Goal: Transaction & Acquisition: Purchase product/service

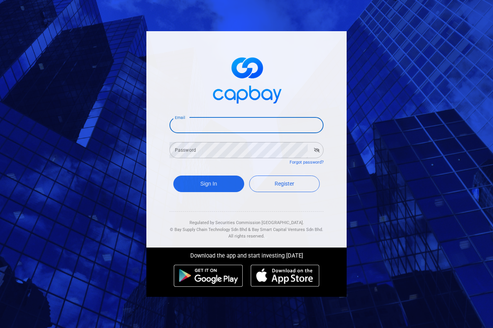
click at [220, 127] on input "Email" at bounding box center [246, 125] width 154 height 16
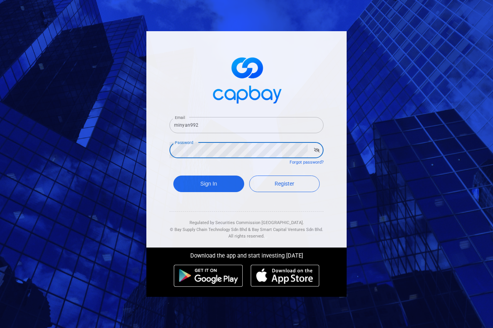
click at [218, 125] on input "minyan992" at bounding box center [246, 125] width 154 height 16
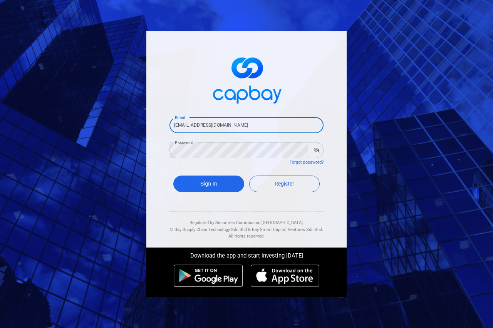
type input "minyan992@gmail.com"
click at [314, 151] on icon "button" at bounding box center [317, 150] width 6 height 5
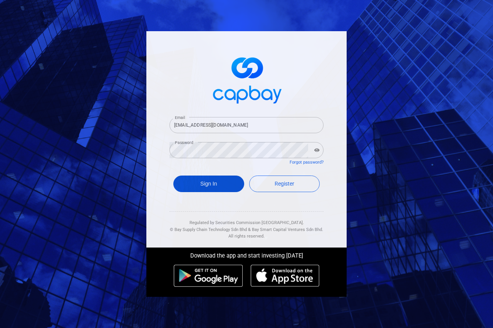
click at [207, 188] on button "Sign In" at bounding box center [208, 184] width 71 height 17
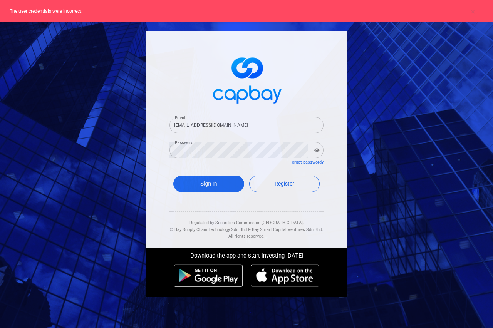
click at [97, 12] on p "The user credentials were incorrect." at bounding box center [244, 11] width 468 height 7
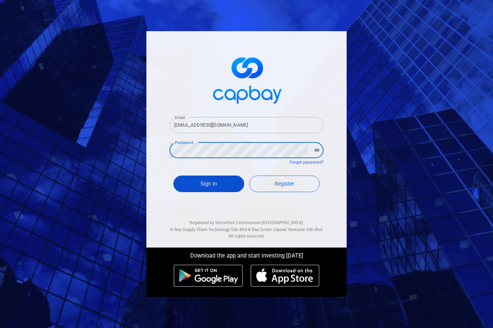
click at [214, 186] on button "Sign In" at bounding box center [208, 184] width 71 height 17
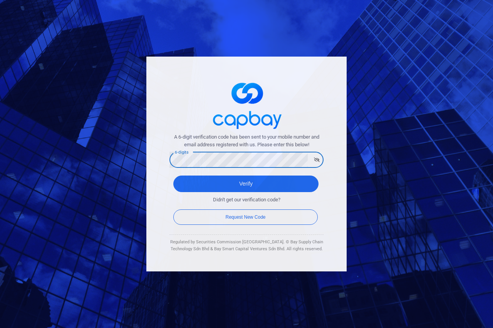
click at [173, 176] on button "Verify" at bounding box center [245, 184] width 145 height 17
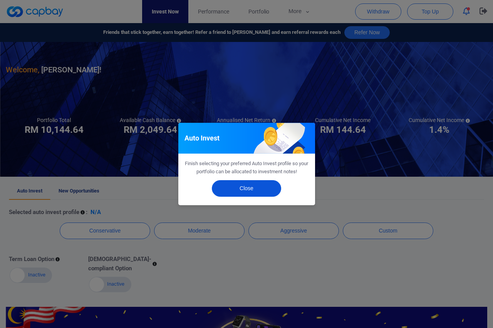
click at [254, 188] on button "Close" at bounding box center [246, 188] width 69 height 17
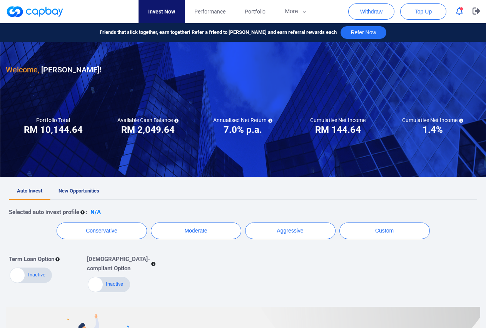
click at [458, 8] on icon "button" at bounding box center [459, 11] width 7 height 8
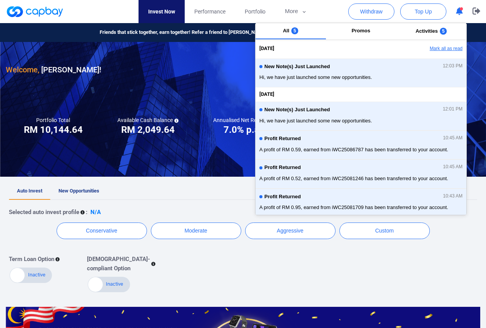
click at [436, 50] on button "Mark all as read" at bounding box center [425, 48] width 83 height 13
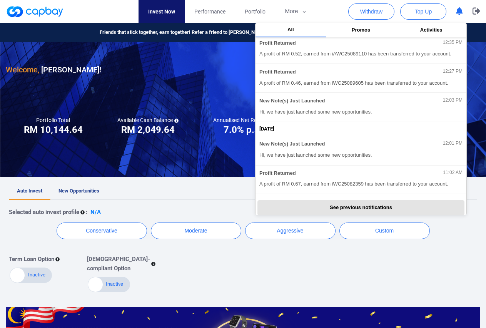
scroll to position [195, 0]
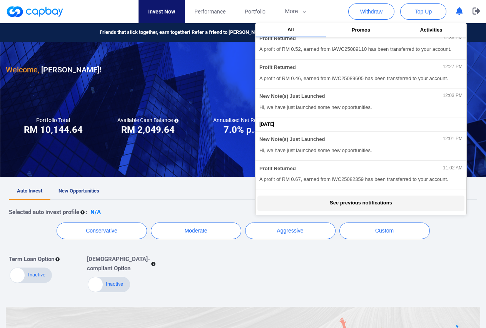
click at [394, 201] on button "See previous notifications" at bounding box center [361, 203] width 207 height 15
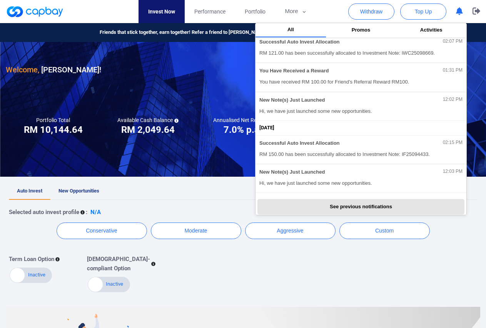
scroll to position [513, 0]
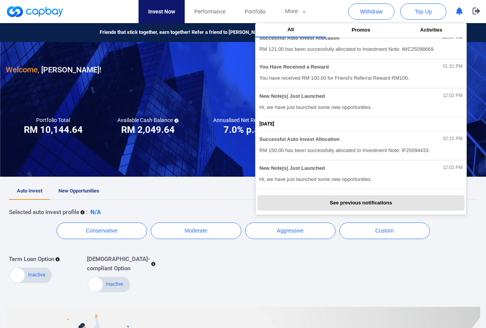
click at [289, 294] on div "Welcome, Wong Min Yan ! Portfolio Total Portfolio Total RM ***** RM 10,144.64 A…" at bounding box center [243, 227] width 486 height 371
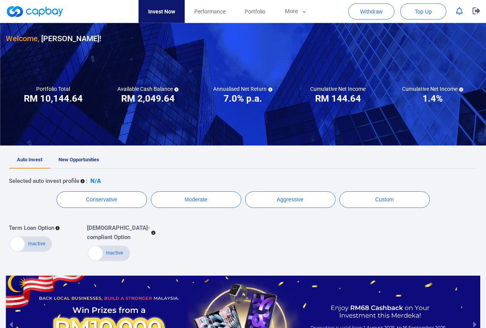
scroll to position [0, 0]
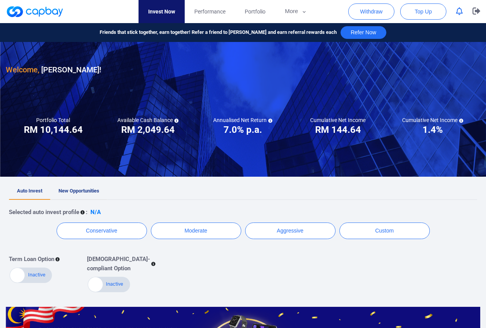
click at [73, 193] on span "New Opportunities" at bounding box center [79, 191] width 41 height 6
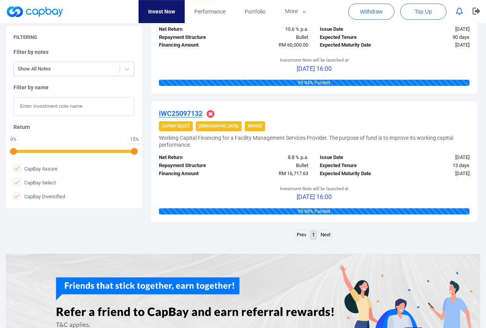
scroll to position [755, 0]
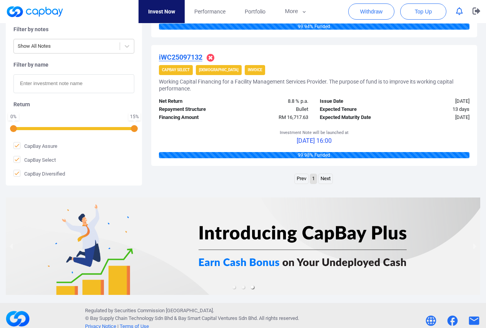
click at [327, 181] on link "Next" at bounding box center [326, 179] width 14 height 10
click at [329, 182] on link "Next" at bounding box center [326, 179] width 14 height 10
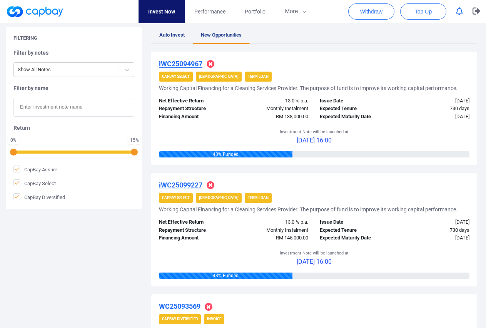
scroll to position [132, 0]
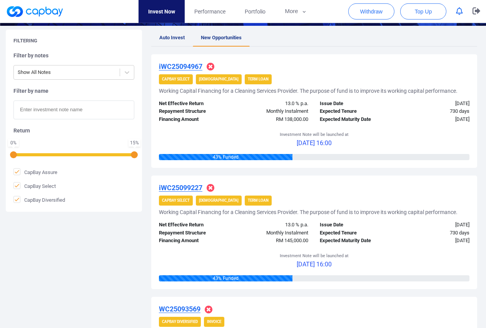
click at [195, 65] on u "iWC25094967" at bounding box center [181, 66] width 44 height 8
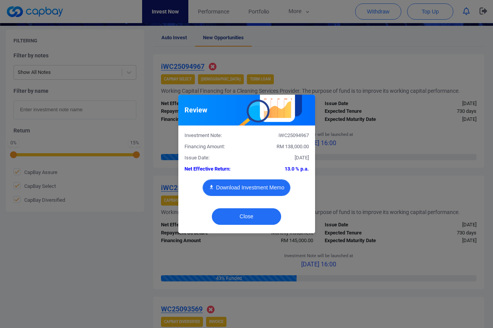
click at [250, 191] on button "Download Investment Memo" at bounding box center [247, 187] width 88 height 17
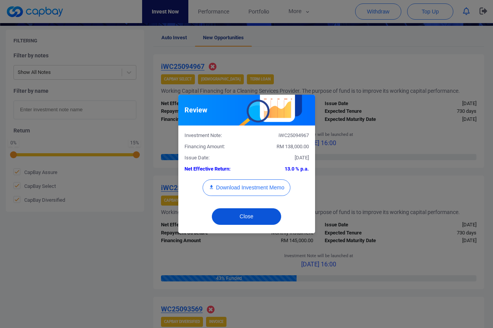
click at [243, 221] on button "Close" at bounding box center [246, 216] width 69 height 17
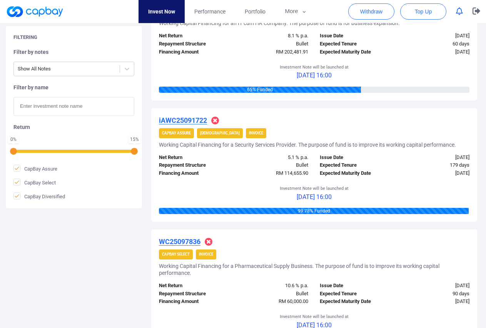
scroll to position [407, 0]
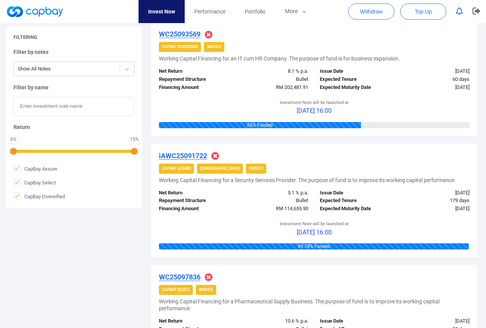
click at [187, 34] on u "WC25093569" at bounding box center [180, 34] width 42 height 8
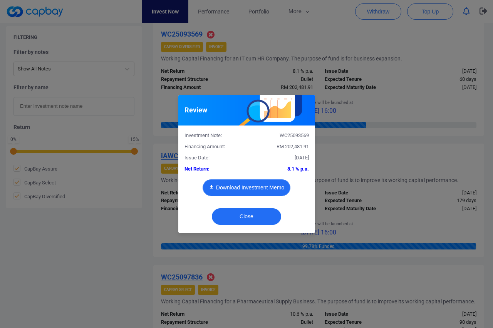
click at [258, 185] on button "Download Investment Memo" at bounding box center [247, 187] width 88 height 17
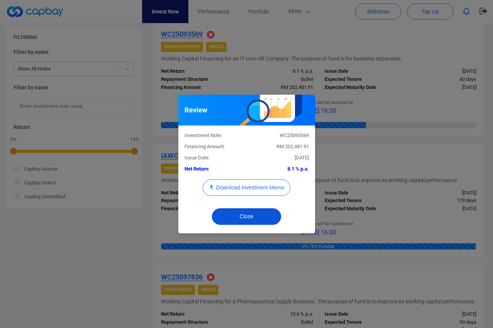
click at [251, 218] on button "Close" at bounding box center [246, 216] width 69 height 17
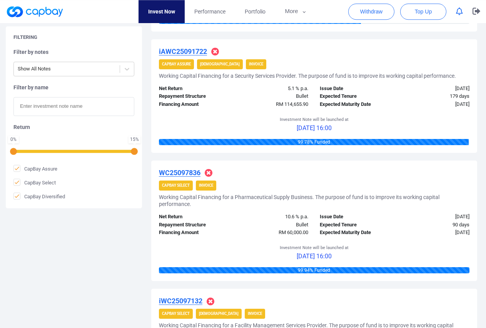
scroll to position [525, 0]
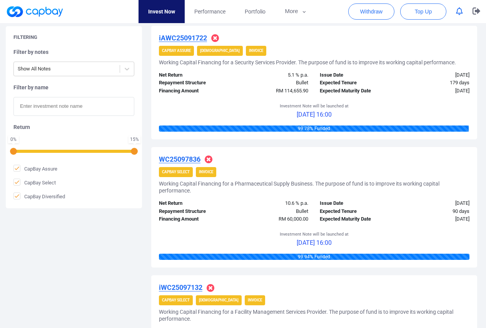
click at [147, 10] on link "Invest Now" at bounding box center [162, 11] width 46 height 23
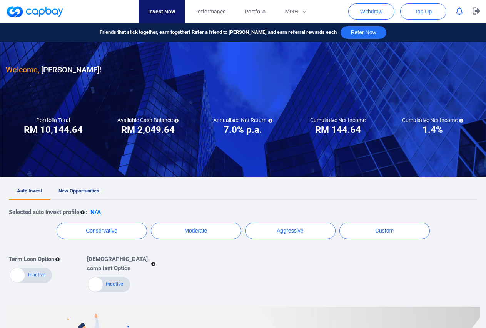
click at [87, 187] on link "New Opportunities" at bounding box center [78, 191] width 57 height 17
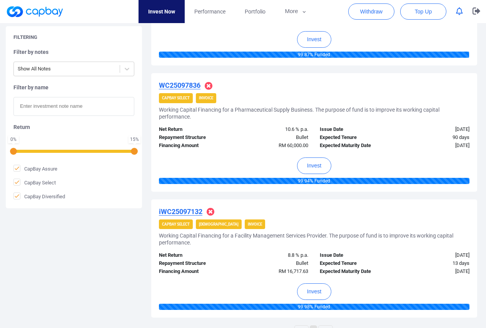
scroll to position [471, 0]
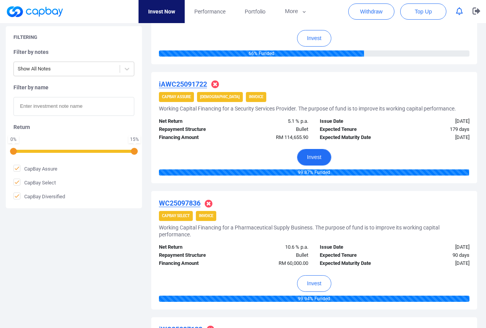
click at [317, 159] on button "Invest" at bounding box center [314, 157] width 34 height 17
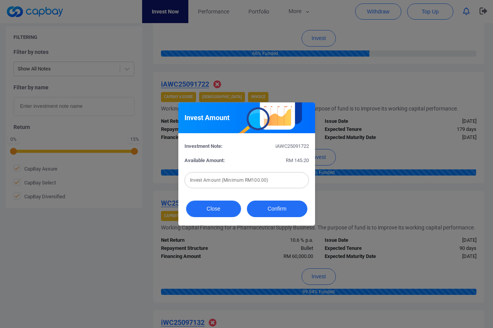
click at [223, 210] on button "Close" at bounding box center [213, 209] width 55 height 17
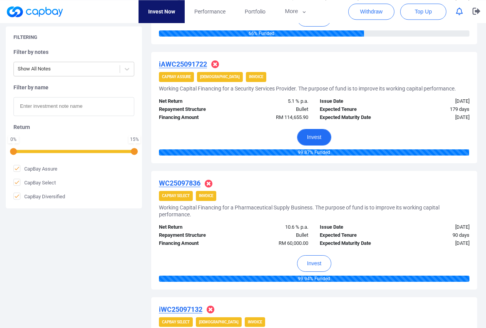
scroll to position [511, 0]
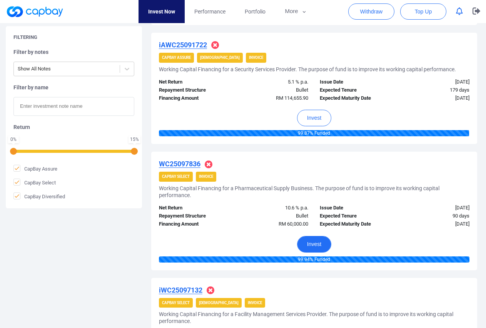
click at [311, 244] on button "Invest" at bounding box center [314, 244] width 34 height 17
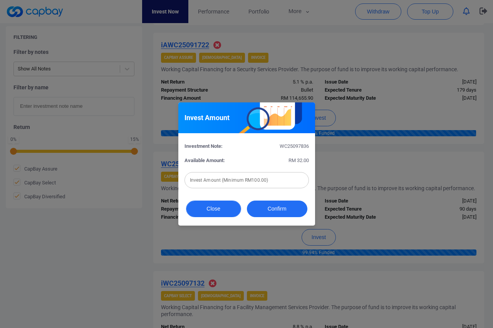
click at [222, 206] on button "Close" at bounding box center [213, 209] width 55 height 17
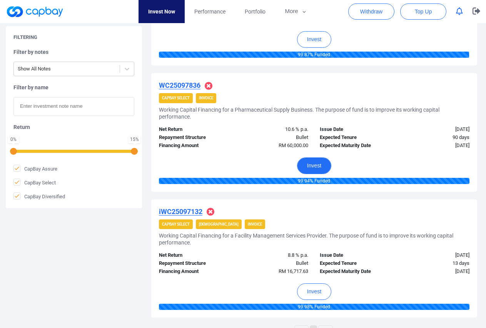
scroll to position [746, 0]
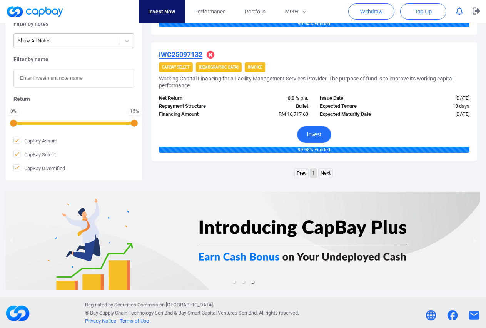
click at [315, 138] on button "Invest" at bounding box center [314, 134] width 34 height 17
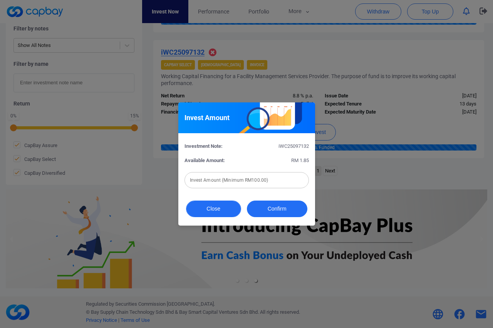
click at [223, 213] on button "Close" at bounding box center [213, 209] width 55 height 17
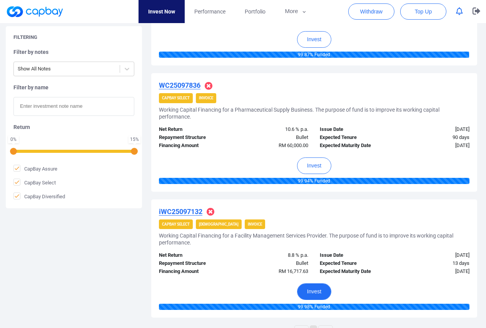
scroll to position [471, 0]
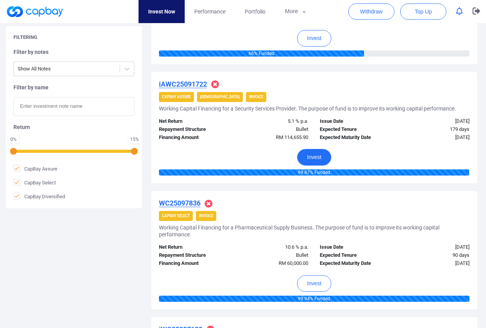
click at [323, 159] on button "Invest" at bounding box center [314, 157] width 34 height 17
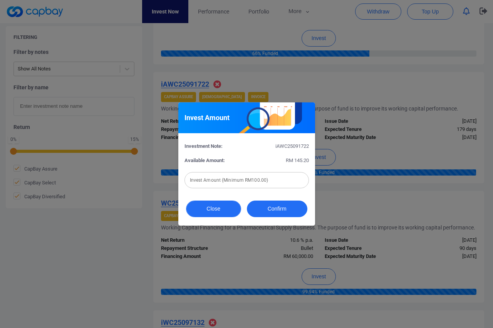
click at [229, 210] on button "Close" at bounding box center [213, 209] width 55 height 17
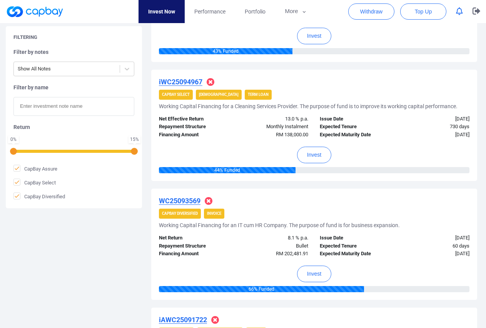
scroll to position [393, 0]
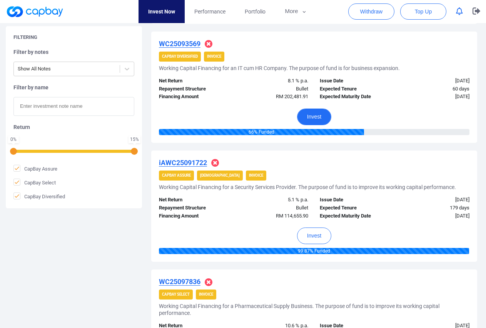
click at [322, 120] on button "Invest" at bounding box center [314, 117] width 34 height 17
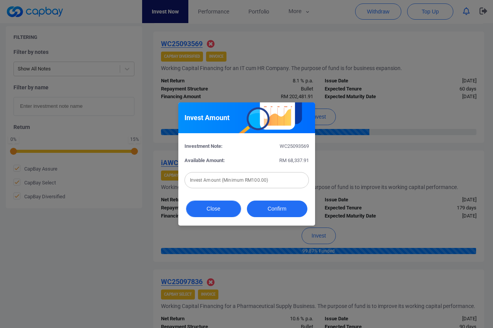
click at [220, 210] on button "Close" at bounding box center [213, 209] width 55 height 17
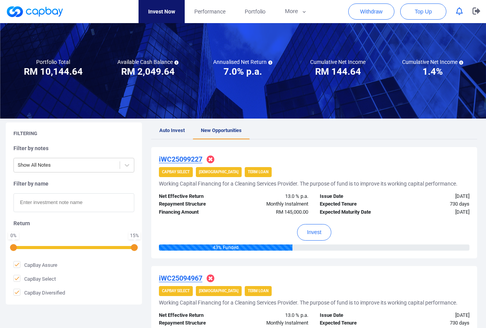
scroll to position [0, 0]
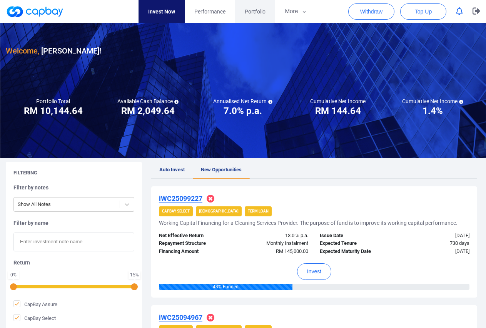
click at [261, 12] on span "Portfolio" at bounding box center [255, 11] width 21 height 8
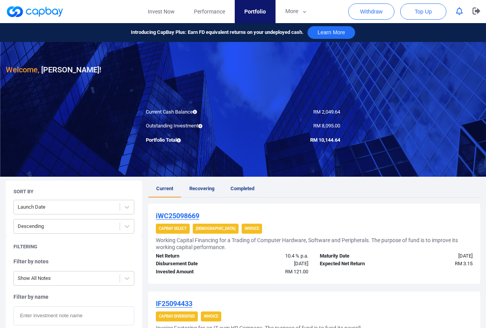
click at [242, 189] on span "Completed" at bounding box center [243, 189] width 24 height 6
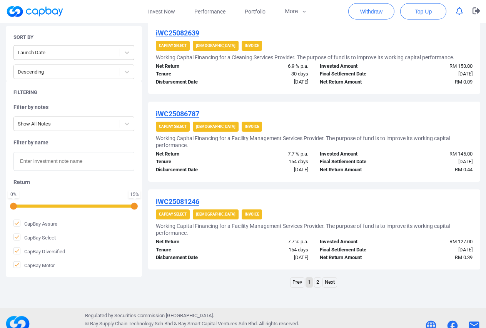
scroll to position [762, 0]
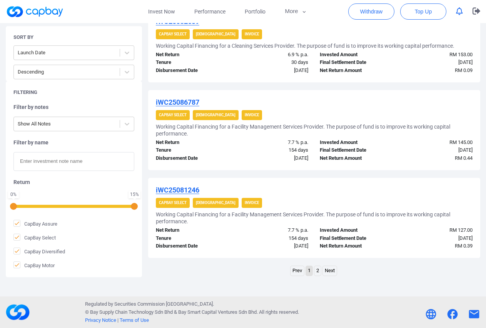
click at [332, 273] on link "Next" at bounding box center [330, 271] width 14 height 10
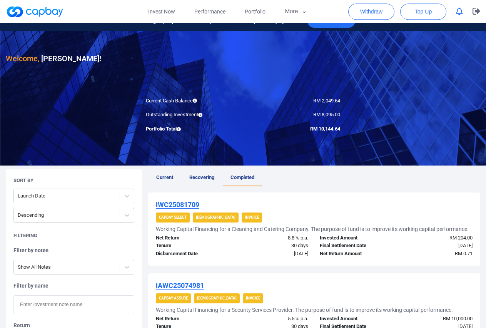
scroll to position [0, 0]
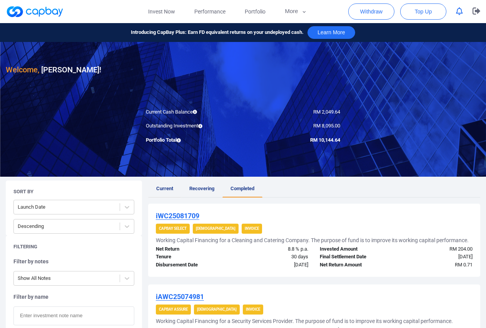
click at [168, 189] on span "Current" at bounding box center [164, 189] width 17 height 6
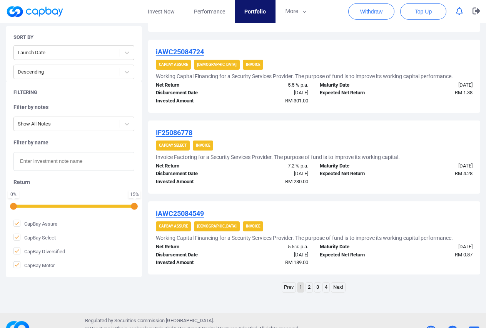
scroll to position [755, 0]
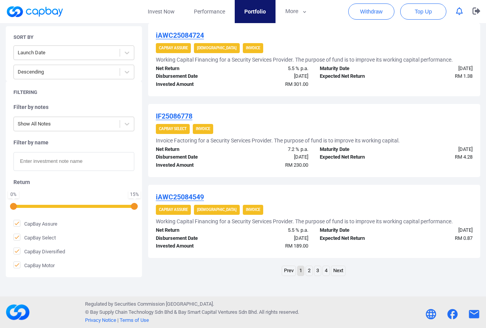
click at [342, 272] on link "Next" at bounding box center [339, 271] width 14 height 10
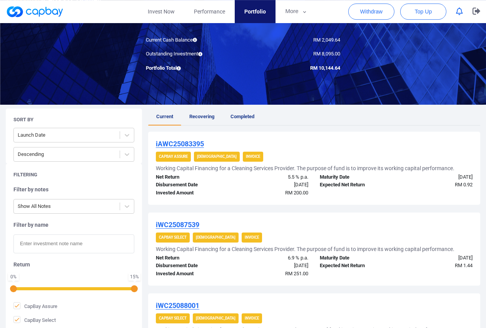
scroll to position [118, 0]
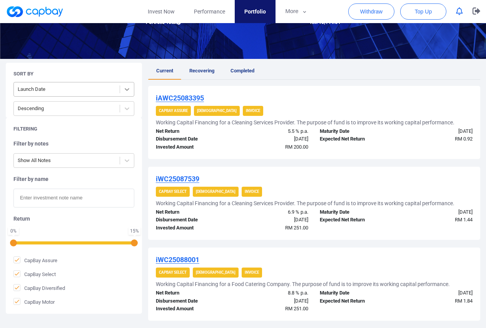
click at [126, 89] on icon at bounding box center [127, 89] width 5 height 3
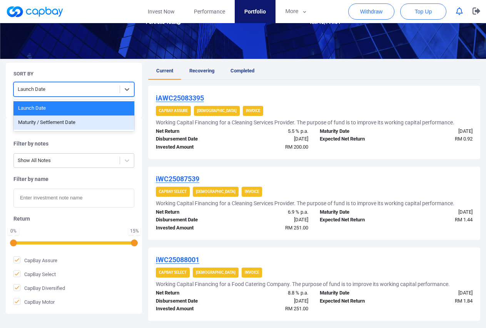
click at [94, 122] on div "Maturity / Settlement Date" at bounding box center [73, 123] width 121 height 14
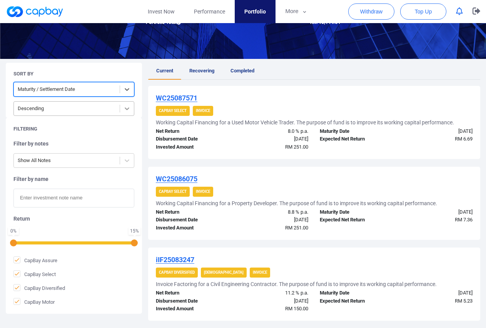
click at [124, 110] on icon at bounding box center [127, 109] width 8 height 8
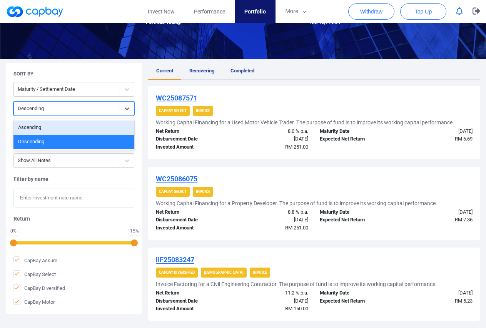
click at [60, 127] on div "Ascending" at bounding box center [73, 128] width 121 height 14
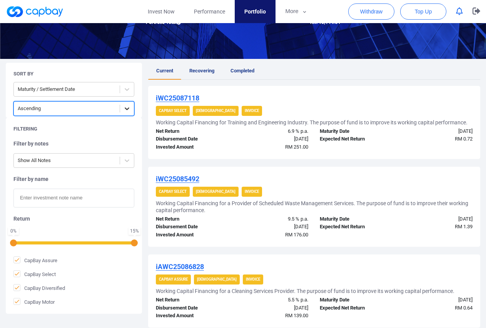
click at [123, 109] on div at bounding box center [127, 109] width 14 height 14
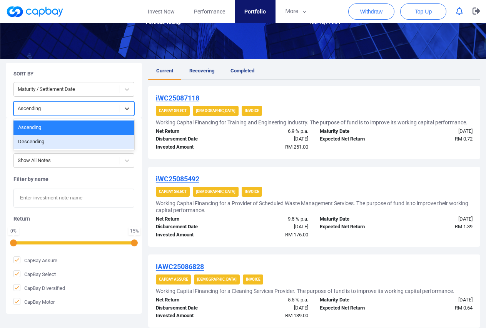
click at [84, 143] on div "Descending" at bounding box center [73, 142] width 121 height 14
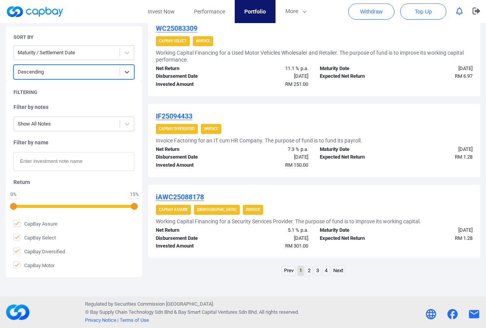
scroll to position [767, 0]
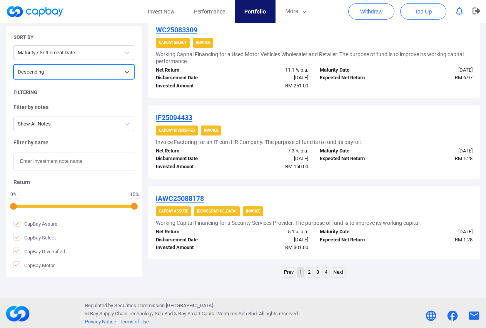
click at [326, 272] on link "4" at bounding box center [326, 273] width 7 height 10
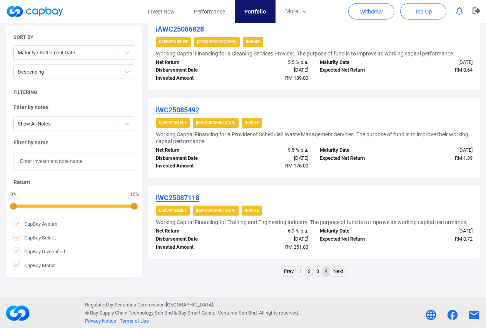
scroll to position [269, 0]
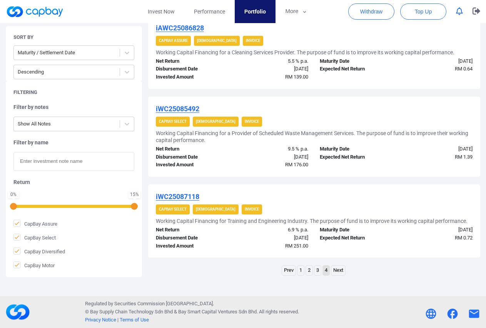
drag, startPoint x: 300, startPoint y: 272, endPoint x: 315, endPoint y: 269, distance: 15.3
click at [299, 272] on link "1" at bounding box center [301, 271] width 7 height 10
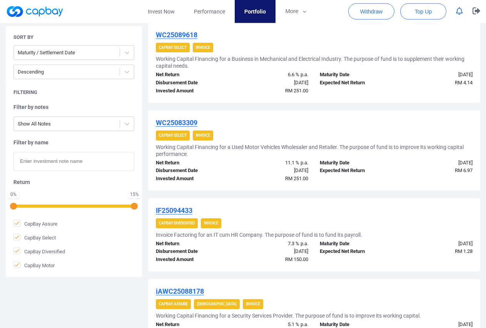
scroll to position [154, 0]
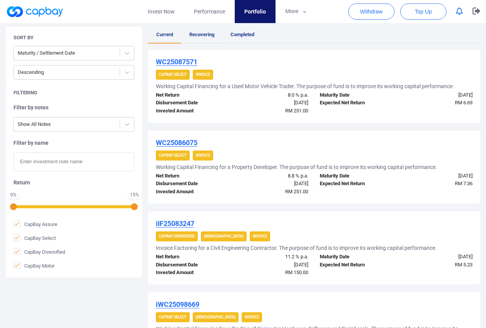
click at [211, 36] on span "Recovering" at bounding box center [202, 35] width 25 height 6
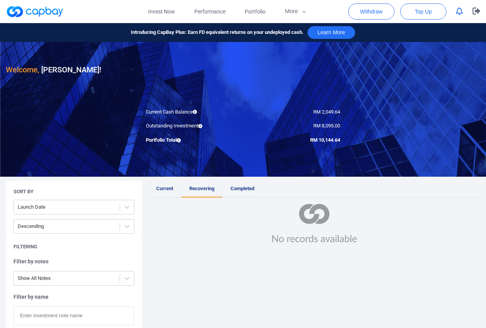
click at [249, 189] on span "Completed" at bounding box center [243, 189] width 24 height 6
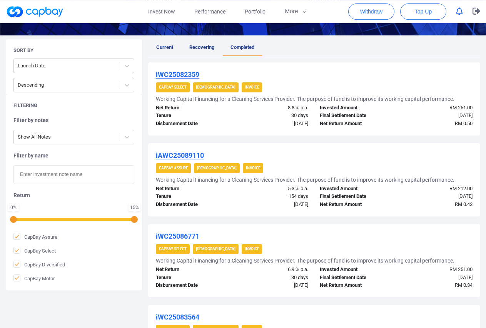
scroll to position [148, 0]
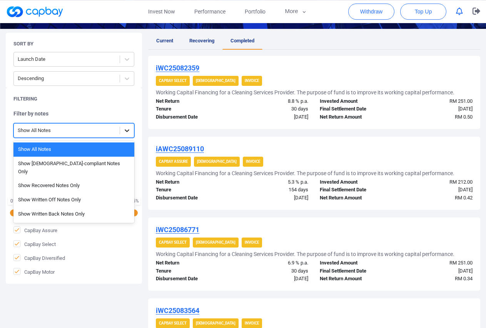
click at [122, 131] on div at bounding box center [127, 131] width 14 height 14
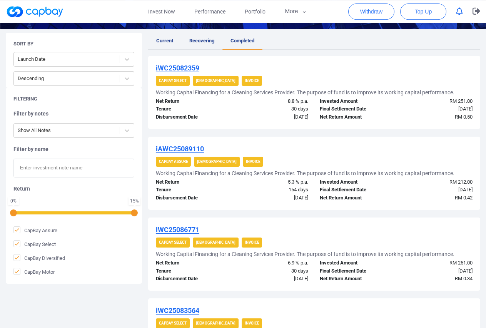
click at [142, 119] on div "Filtering Filter by notes Show All Notes Filter by name Return 0 % 15 % CapBay …" at bounding box center [77, 186] width 143 height 196
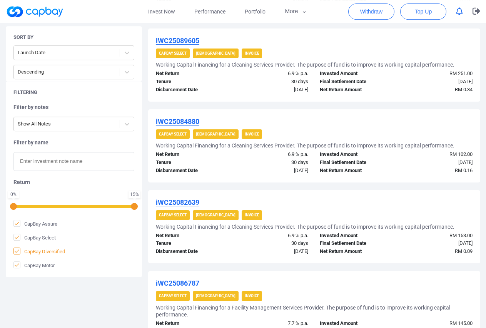
scroll to position [762, 0]
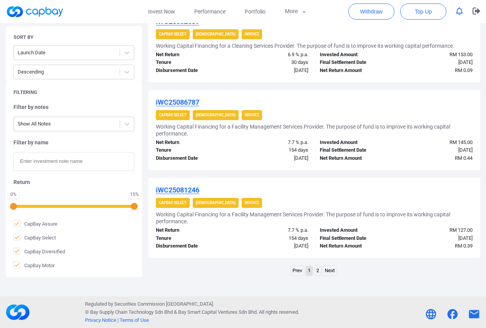
click at [317, 271] on link "2" at bounding box center [318, 271] width 7 height 10
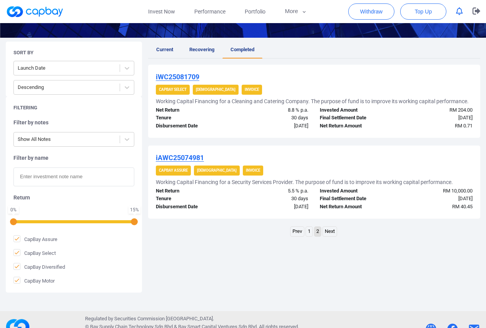
scroll to position [100, 0]
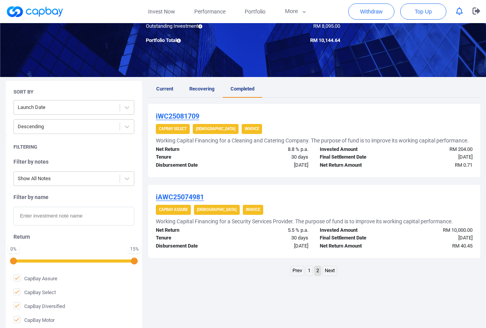
click at [311, 273] on link "1" at bounding box center [309, 271] width 7 height 10
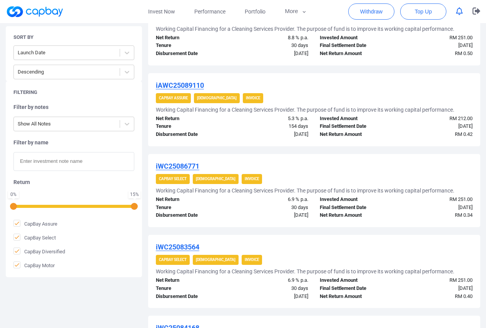
scroll to position [54, 0]
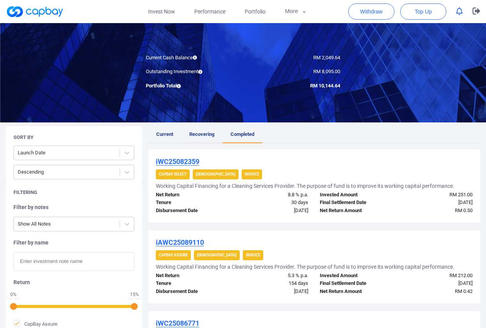
click at [201, 137] on span "Recovering" at bounding box center [202, 134] width 25 height 6
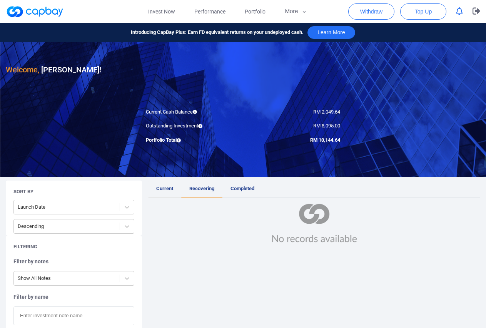
click at [168, 186] on span "Current" at bounding box center [164, 189] width 17 height 6
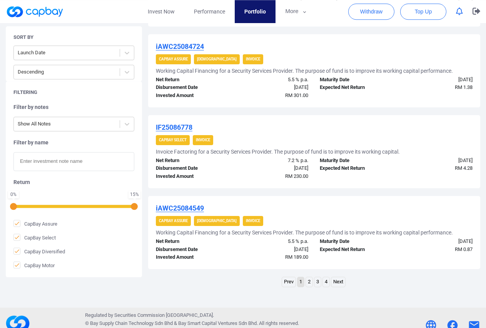
scroll to position [755, 0]
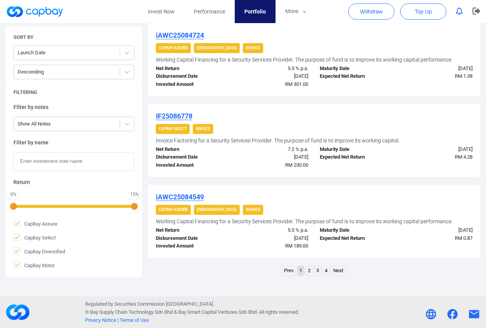
click at [311, 272] on link "2" at bounding box center [309, 271] width 7 height 10
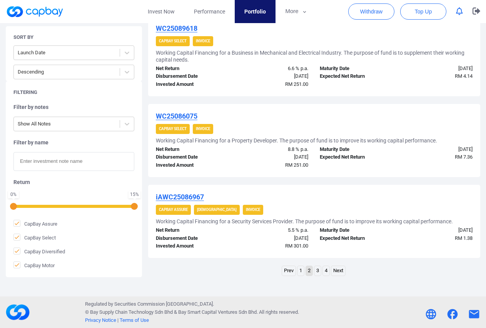
click at [319, 270] on link "3" at bounding box center [318, 271] width 7 height 10
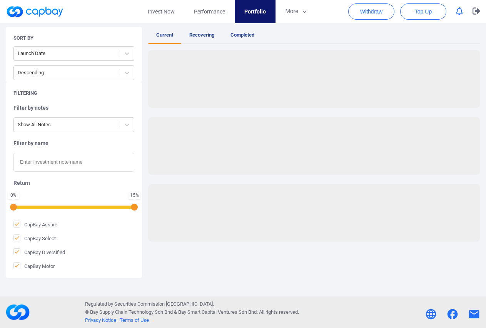
scroll to position [139, 0]
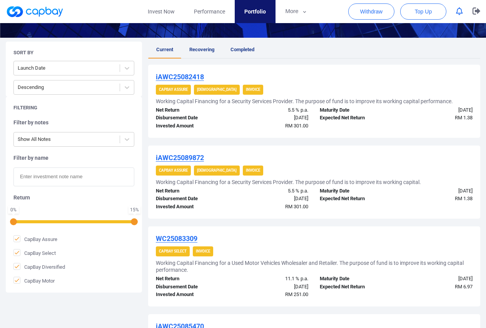
drag, startPoint x: 486, startPoint y: 109, endPoint x: 488, endPoint y: 127, distance: 17.8
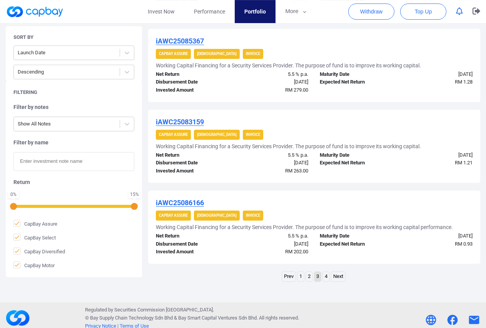
scroll to position [755, 0]
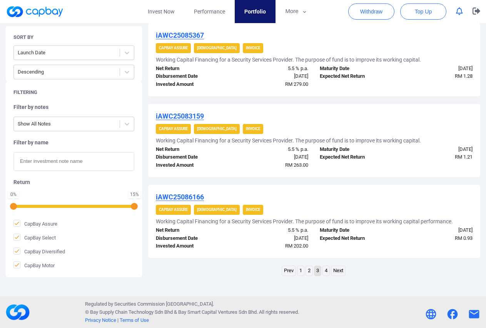
click at [329, 272] on link "4" at bounding box center [326, 271] width 7 height 10
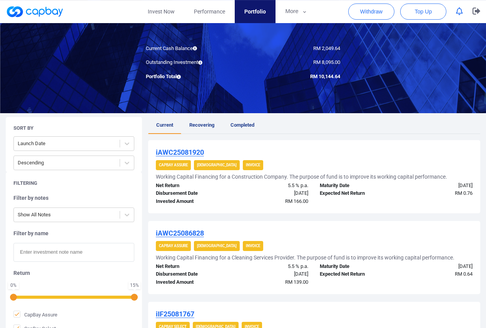
scroll to position [0, 0]
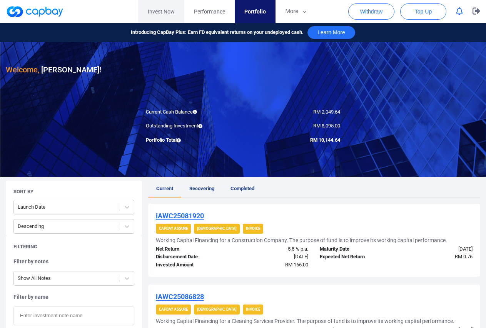
click at [167, 11] on link "Invest Now" at bounding box center [161, 11] width 46 height 23
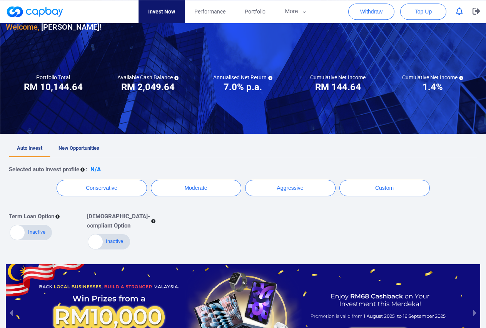
scroll to position [61, 0]
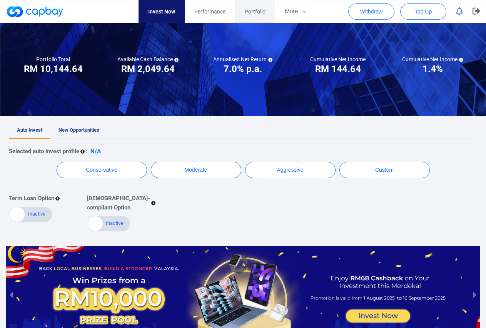
click at [255, 15] on span "Portfolio" at bounding box center [255, 11] width 21 height 8
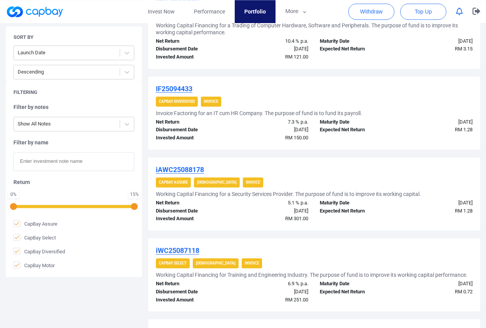
scroll to position [196, 0]
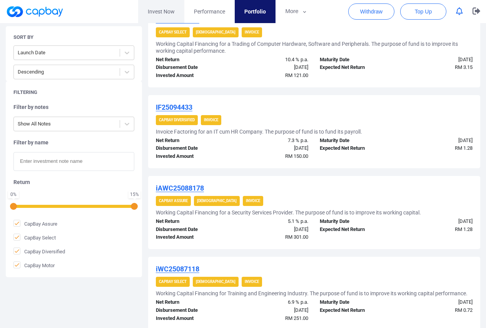
click at [163, 13] on link "Invest Now" at bounding box center [161, 11] width 46 height 23
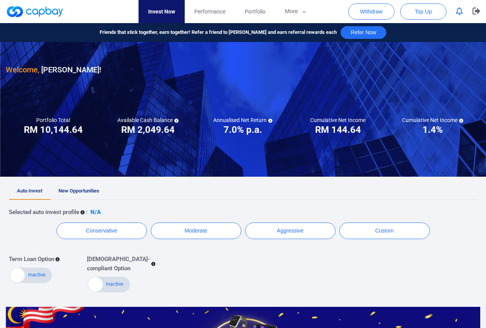
scroll to position [116, 0]
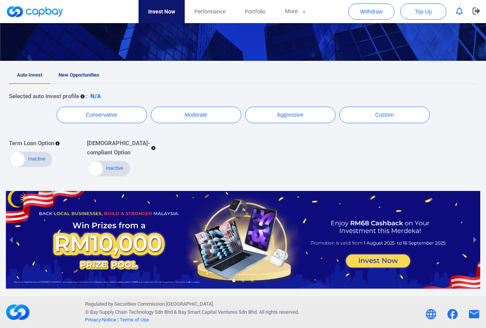
click at [78, 79] on link "New Opportunities" at bounding box center [78, 75] width 57 height 17
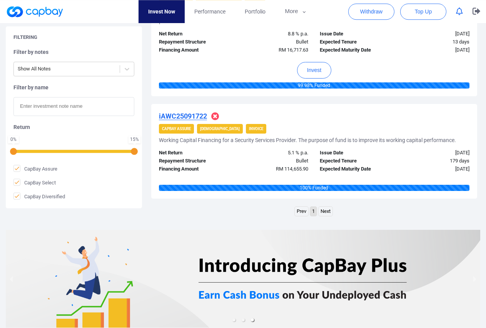
scroll to position [694, 0]
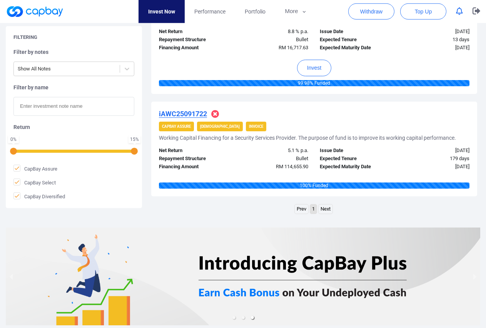
click at [330, 208] on link "Next" at bounding box center [326, 210] width 14 height 10
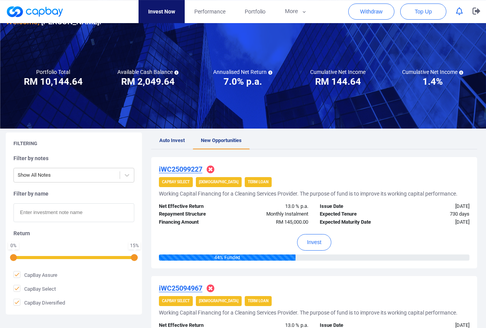
scroll to position [0, 0]
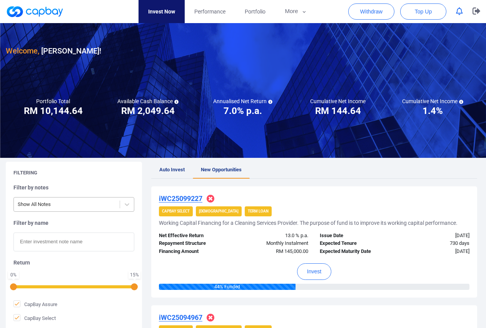
click at [116, 205] on div "Show All Notes" at bounding box center [67, 204] width 106 height 13
click at [146, 230] on div "Filtering Filter by notes Show All Notes Filter by name Return 0 % 15 % CapBay …" at bounding box center [77, 253] width 143 height 182
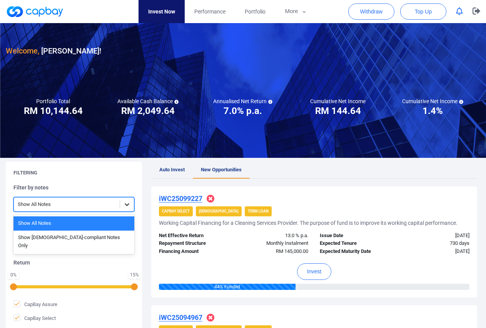
click at [128, 204] on icon at bounding box center [127, 205] width 8 height 8
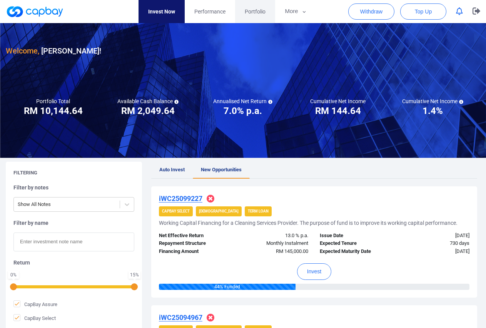
click at [255, 7] on span "Portfolio" at bounding box center [255, 11] width 21 height 8
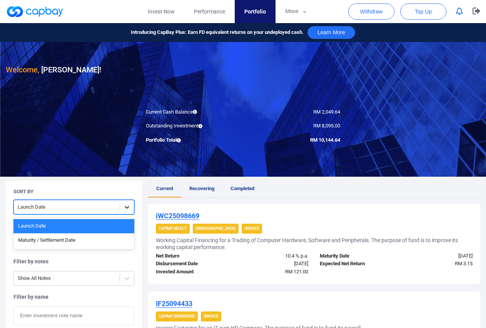
click at [124, 209] on icon at bounding box center [127, 207] width 8 height 8
click at [57, 242] on div "Maturity / Settlement Date" at bounding box center [73, 240] width 121 height 14
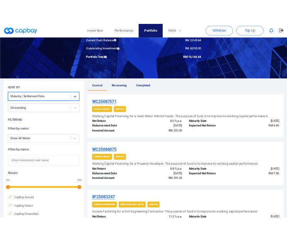
scroll to position [118, 0]
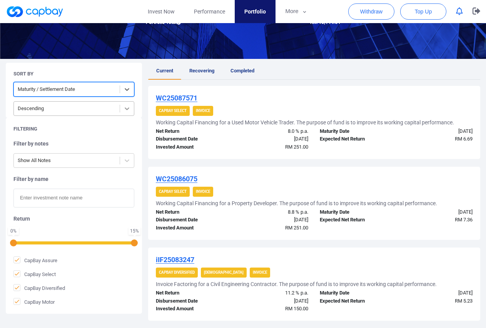
click at [127, 109] on icon at bounding box center [127, 108] width 5 height 3
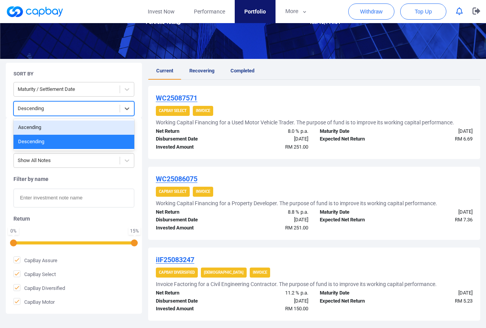
click at [102, 126] on div "Ascending" at bounding box center [73, 128] width 121 height 14
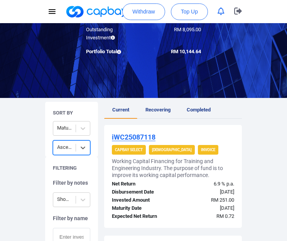
scroll to position [236, 0]
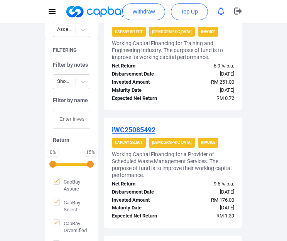
click at [208, 126] on div "iWC25085492" at bounding box center [173, 129] width 122 height 9
click at [190, 199] on div "RM 176.00" at bounding box center [206, 200] width 67 height 8
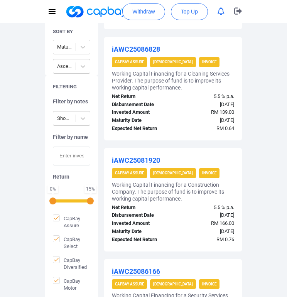
scroll to position [436, 0]
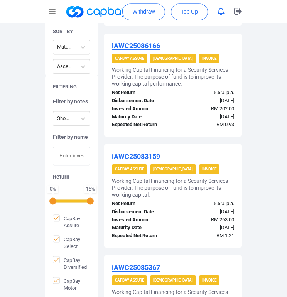
scroll to position [663, 0]
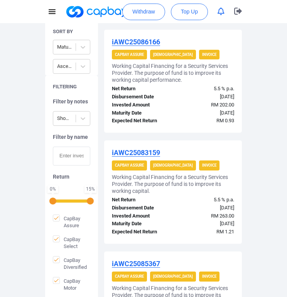
click at [220, 246] on div "iWC25087118 CapBay Select Shariah Invoice Working Capital Financing for Trainin…" at bounding box center [173, 142] width 138 height 1127
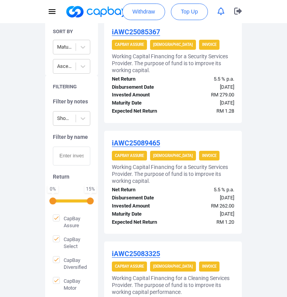
scroll to position [891, 0]
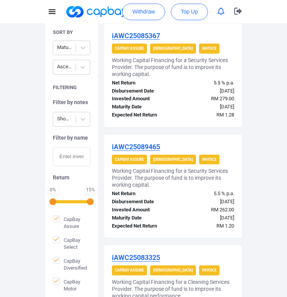
click at [192, 209] on div "RM 262.00" at bounding box center [206, 210] width 67 height 8
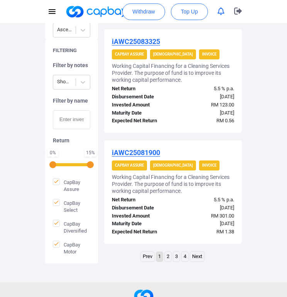
scroll to position [1117, 0]
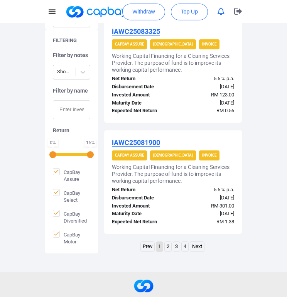
click at [169, 248] on link "2" at bounding box center [167, 247] width 7 height 10
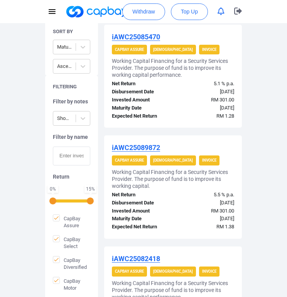
scroll to position [220, 0]
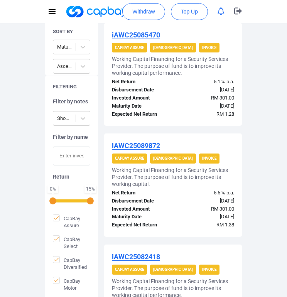
click at [176, 211] on div "RM 301.00" at bounding box center [206, 209] width 67 height 8
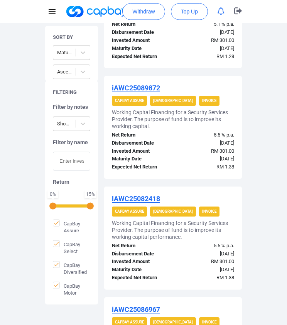
scroll to position [262, 0]
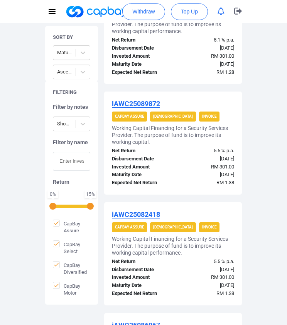
click at [233, 183] on span "RM 1.38" at bounding box center [225, 183] width 18 height 6
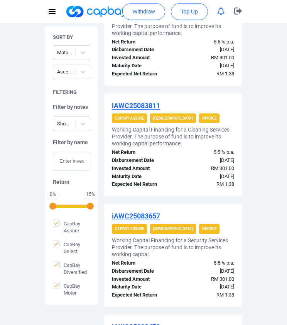
scroll to position [594, 0]
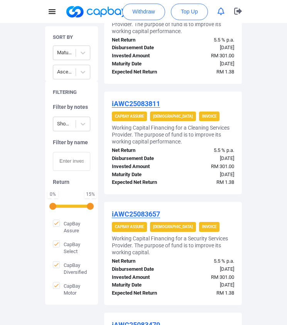
click at [233, 240] on h5 "Working Capital Financing for a Security Services Provider. The purpose of fund…" at bounding box center [173, 245] width 122 height 21
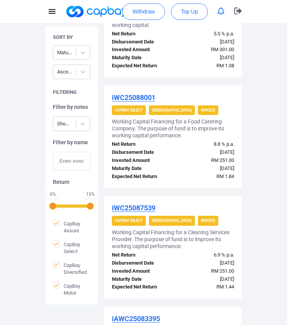
scroll to position [938, 0]
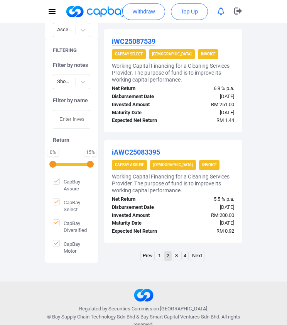
scroll to position [1132, 0]
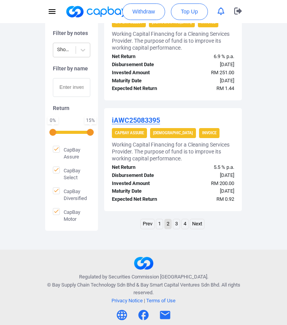
click at [176, 226] on link "3" at bounding box center [176, 225] width 7 height 10
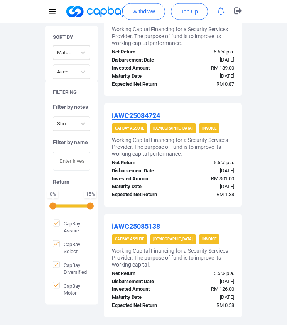
scroll to position [269, 0]
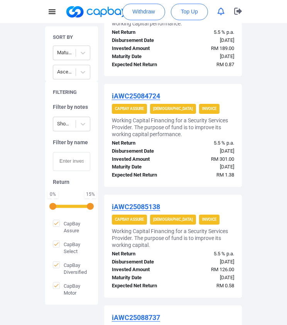
click at [223, 200] on div "iAWC25085138 CapBay Assure Shariah Invoice Working Capital Financing for a Secu…" at bounding box center [173, 246] width 138 height 103
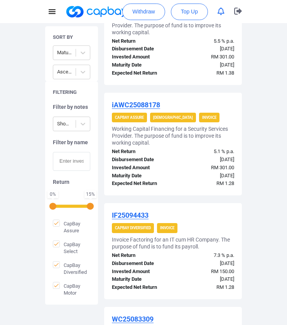
scroll to position [614, 0]
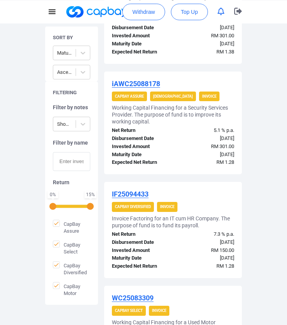
click at [233, 188] on div "IF25094433 CapBay Diversified Invoice Invoice Factoring for an IT cum HR Compan…" at bounding box center [173, 230] width 138 height 96
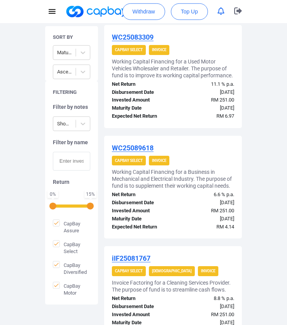
scroll to position [877, 0]
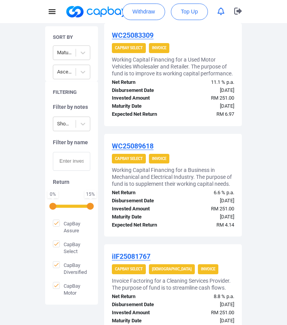
click at [148, 38] on u "WC25083309" at bounding box center [133, 35] width 42 height 8
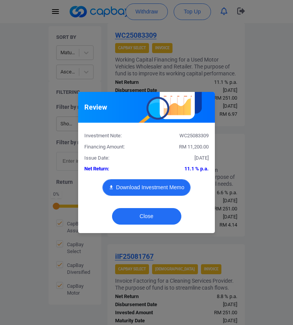
click at [149, 185] on button "Download Investment Memo" at bounding box center [146, 187] width 88 height 17
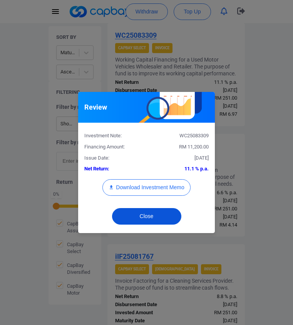
click at [147, 213] on button "Close" at bounding box center [146, 216] width 69 height 17
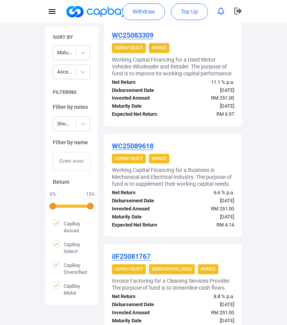
click at [209, 150] on div "WC25089618" at bounding box center [173, 146] width 122 height 9
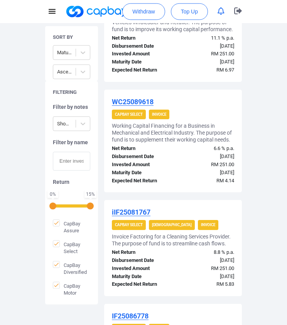
scroll to position [956, 0]
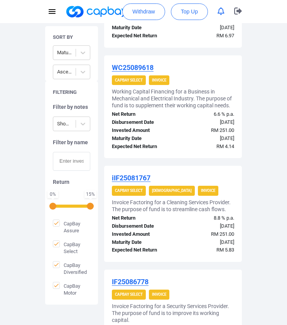
click at [176, 242] on div "28 Nov 2025" at bounding box center [206, 243] width 67 height 8
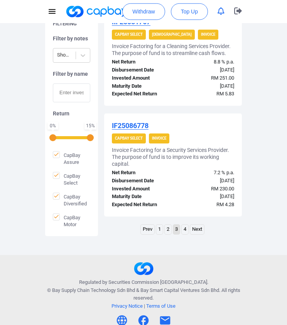
scroll to position [1118, 0]
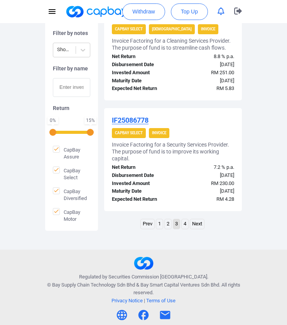
click at [185, 226] on link "4" at bounding box center [184, 225] width 7 height 10
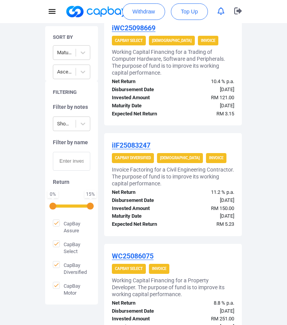
scroll to position [228, 0]
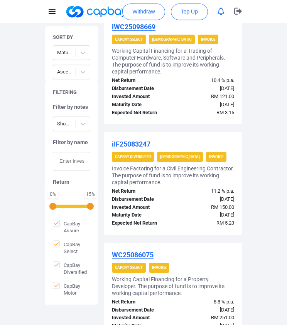
click at [209, 236] on div "iWC25098669 CapBay Select Shariah Invoice Working Capital Financing for a Tradi…" at bounding box center [173, 246] width 138 height 463
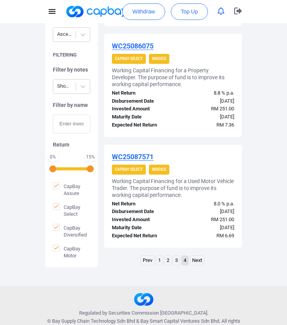
scroll to position [438, 0]
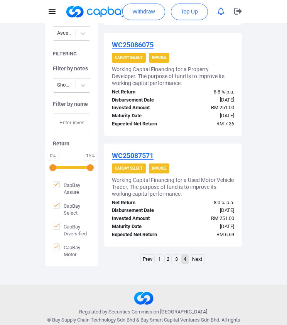
click at [196, 260] on link "Next" at bounding box center [197, 260] width 14 height 10
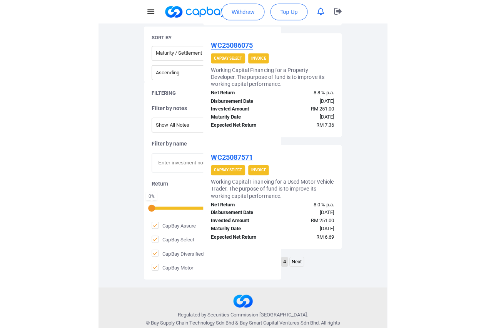
scroll to position [269, 0]
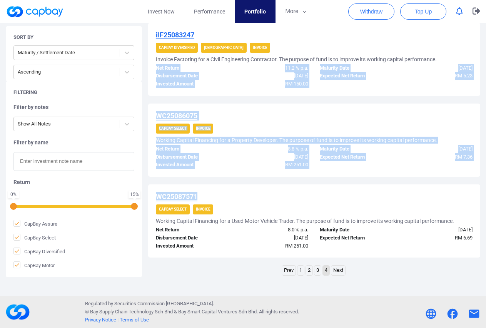
drag, startPoint x: 486, startPoint y: 185, endPoint x: 489, endPoint y: 70, distance: 115.6
click at [486, 70] on html "Invest Now Performance Portfolio More Transaction My Statements My Profile FAQs…" at bounding box center [243, 29] width 486 height 597
click at [301, 271] on link "1" at bounding box center [301, 271] width 7 height 10
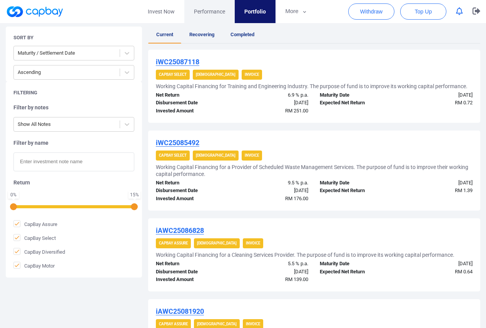
click at [213, 13] on span "Performance" at bounding box center [209, 11] width 31 height 8
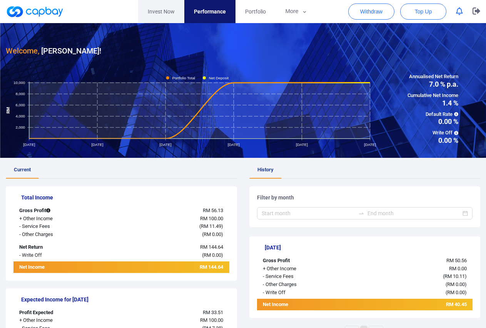
click at [173, 10] on link "Invest Now" at bounding box center [161, 11] width 46 height 23
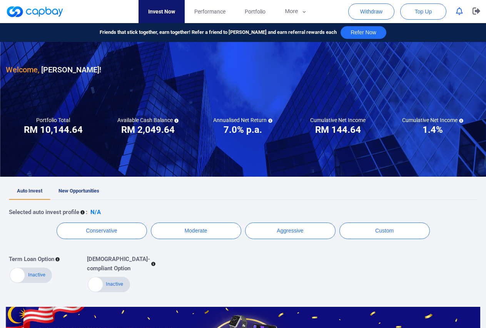
scroll to position [79, 0]
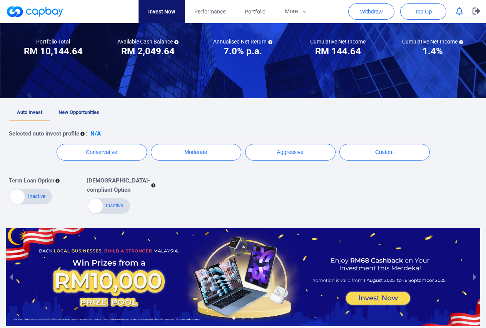
click at [89, 112] on span "New Opportunities" at bounding box center [79, 112] width 41 height 6
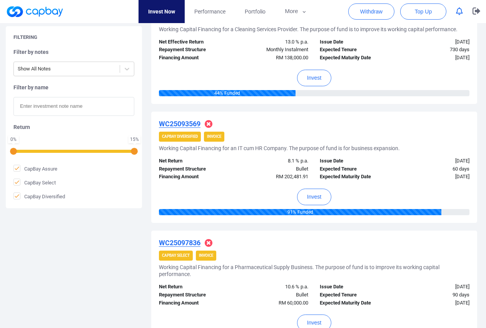
scroll to position [327, 0]
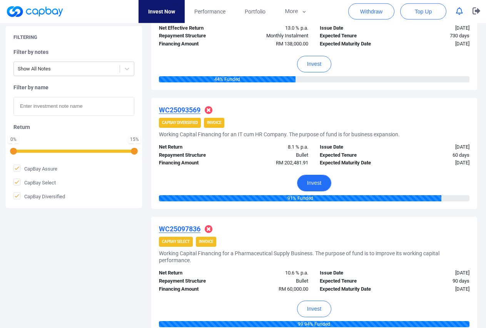
click at [309, 181] on button "Invest" at bounding box center [314, 183] width 34 height 17
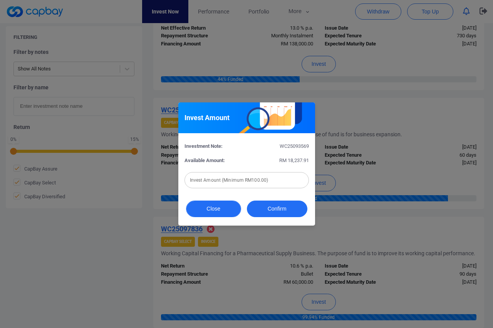
click at [217, 209] on button "Close" at bounding box center [213, 209] width 55 height 17
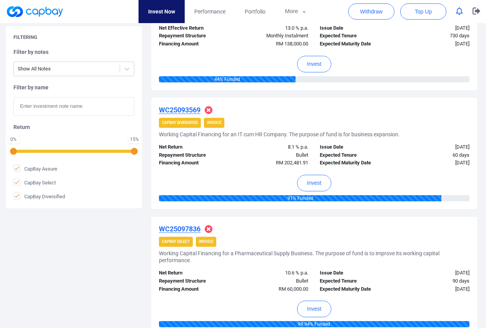
click at [186, 111] on u "WC25093569" at bounding box center [180, 110] width 42 height 8
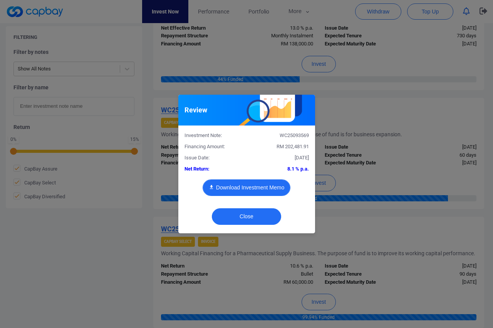
click at [263, 186] on button "Download Investment Memo" at bounding box center [247, 187] width 88 height 17
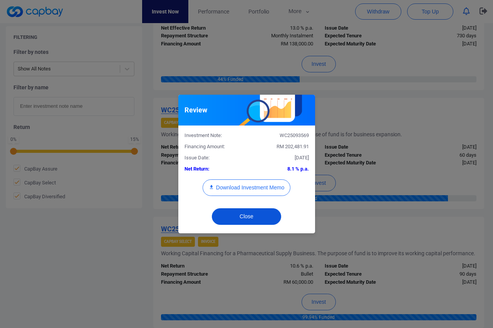
click at [252, 220] on button "Close" at bounding box center [246, 216] width 69 height 17
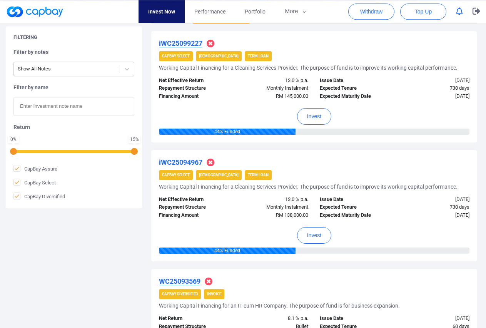
scroll to position [169, 0]
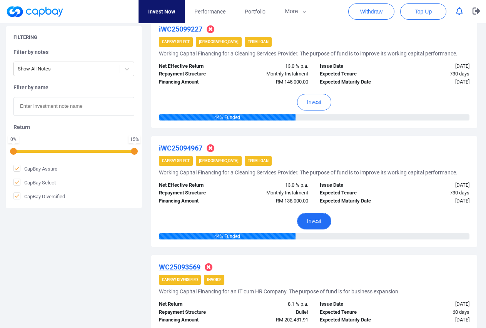
click at [317, 218] on button "Invest" at bounding box center [314, 221] width 34 height 17
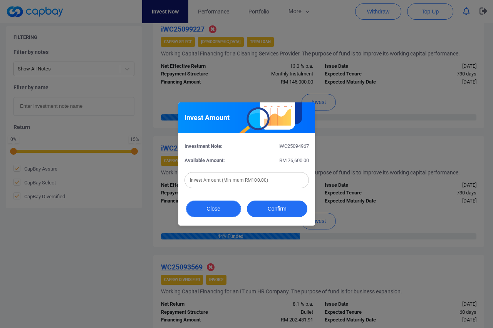
click at [219, 211] on button "Close" at bounding box center [213, 209] width 55 height 17
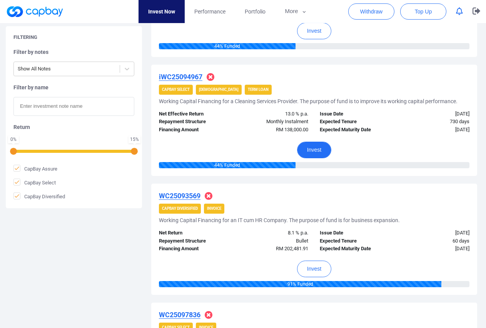
scroll to position [327, 0]
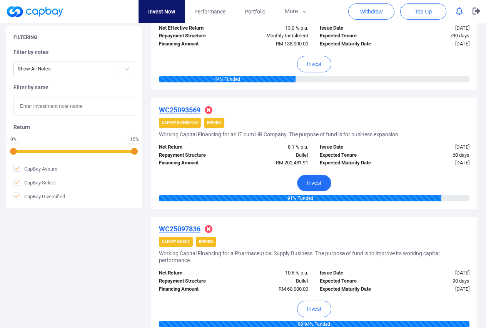
click at [313, 184] on button "Invest" at bounding box center [314, 183] width 34 height 17
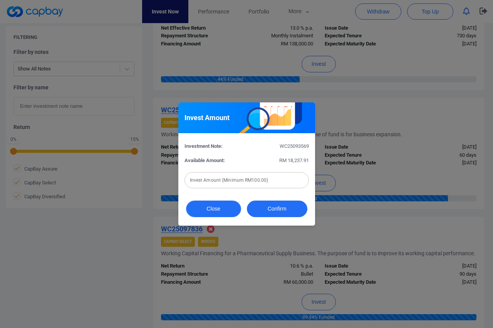
click at [219, 216] on button "Close" at bounding box center [213, 209] width 55 height 17
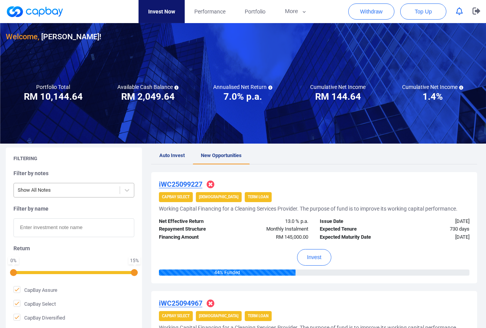
scroll to position [0, 0]
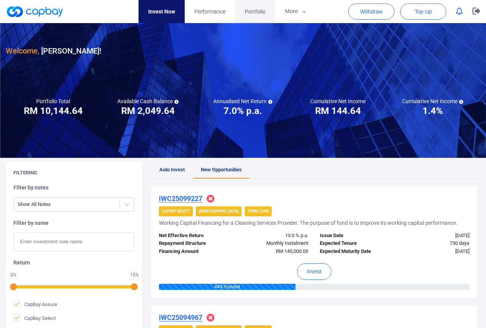
click at [253, 12] on span "Portfolio" at bounding box center [255, 11] width 21 height 8
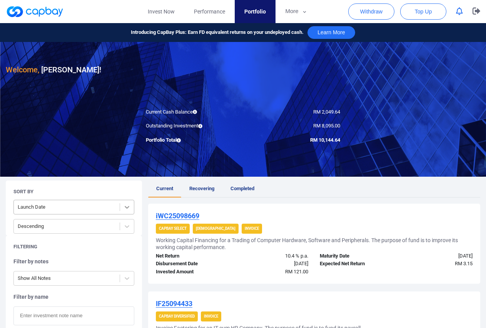
click at [128, 208] on icon at bounding box center [127, 207] width 5 height 3
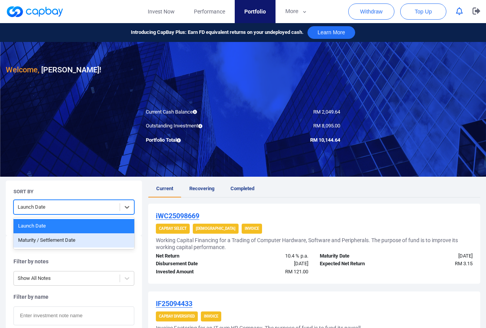
click at [112, 240] on div "Maturity / Settlement Date" at bounding box center [73, 240] width 121 height 14
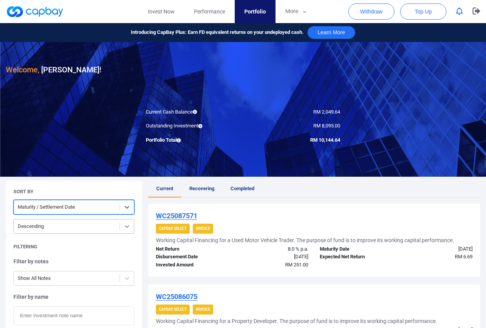
click at [126, 225] on icon at bounding box center [127, 227] width 8 height 8
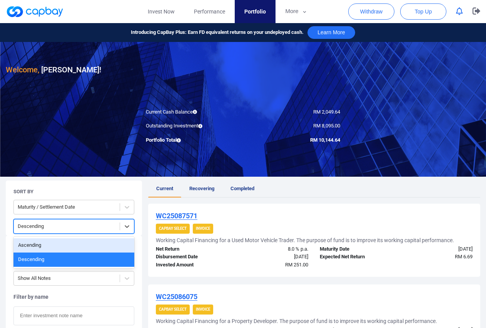
click at [72, 246] on div "Ascending" at bounding box center [73, 245] width 121 height 14
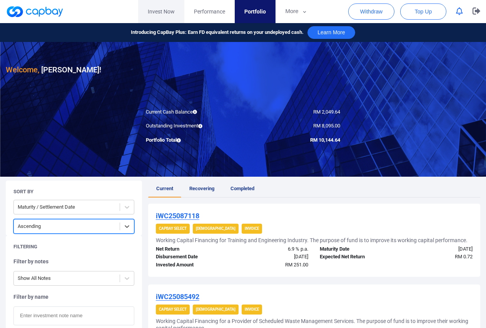
click at [163, 12] on link "Invest Now" at bounding box center [161, 11] width 46 height 23
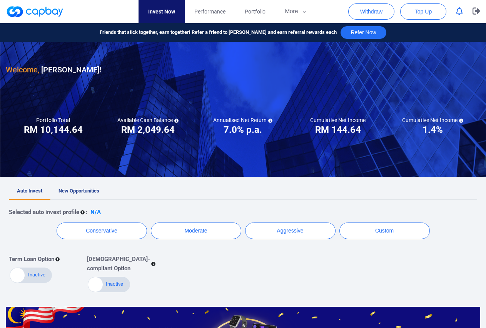
scroll to position [116, 0]
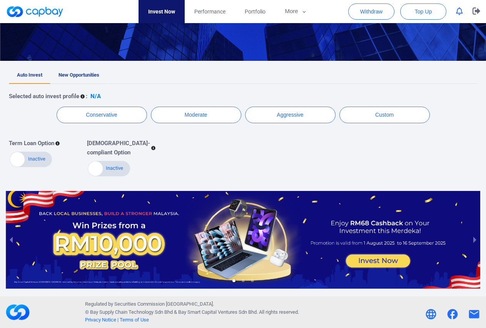
click at [96, 79] on link "New Opportunities" at bounding box center [78, 75] width 57 height 17
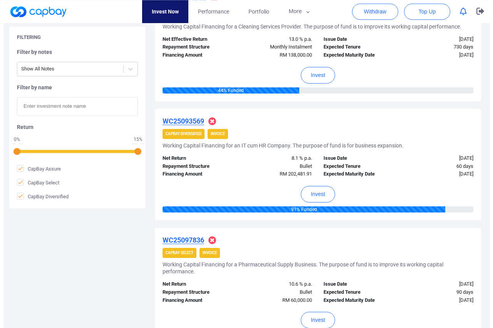
scroll to position [317, 0]
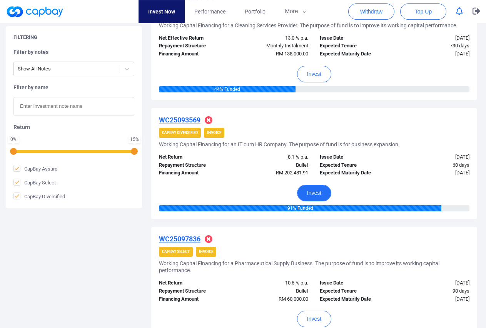
click at [315, 195] on button "Invest" at bounding box center [314, 193] width 34 height 17
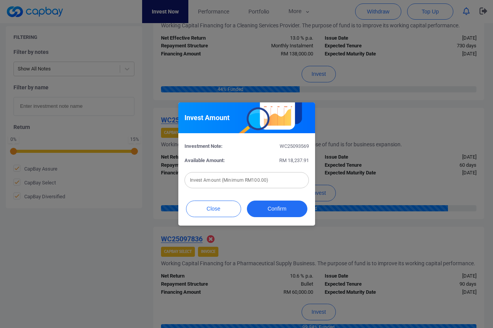
click at [226, 182] on input "text" at bounding box center [247, 180] width 124 height 16
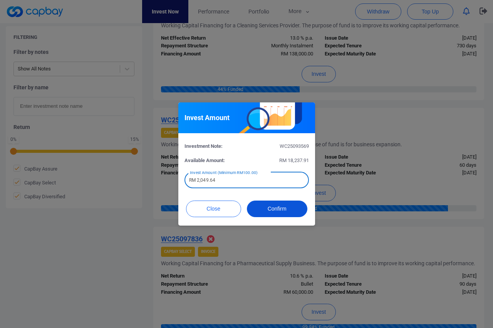
type input "RM 2,049.64"
click at [269, 208] on button "Confirm" at bounding box center [277, 209] width 60 height 17
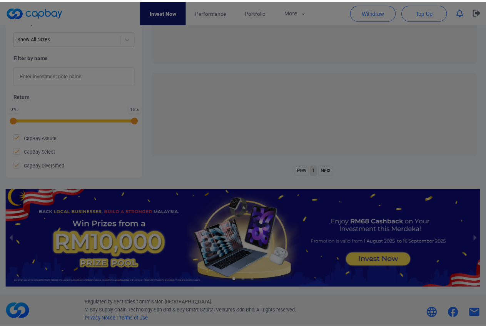
scroll to position [303, 0]
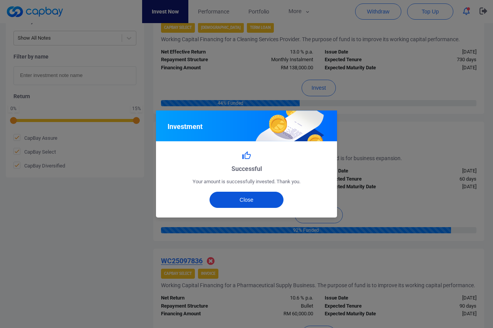
click at [248, 200] on button "Close" at bounding box center [247, 200] width 74 height 16
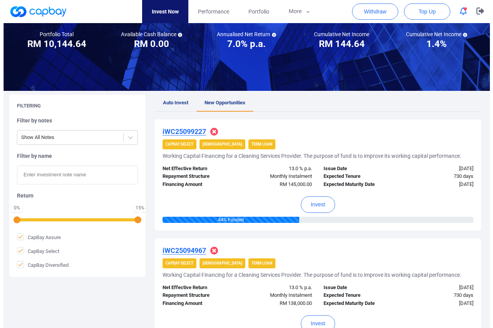
scroll to position [0, 0]
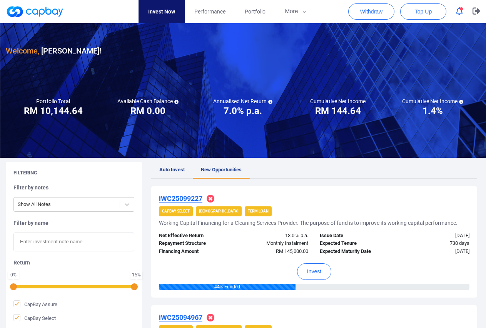
click at [461, 13] on icon "button" at bounding box center [459, 11] width 7 height 8
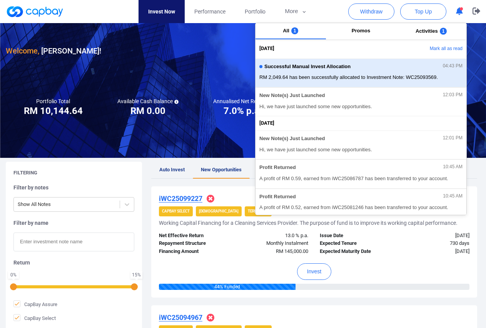
click at [381, 63] on div "Successful Manual Invest Allocation 04:43 PM RM 2,049.64 has been successfully …" at bounding box center [361, 73] width 203 height 20
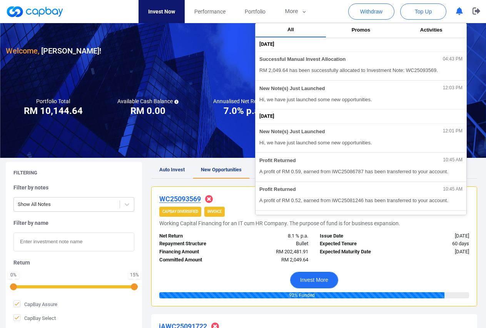
click at [312, 278] on button "Invest More" at bounding box center [314, 280] width 48 height 17
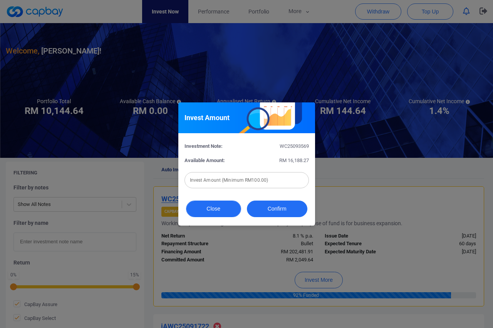
click at [212, 209] on button "Close" at bounding box center [213, 209] width 55 height 17
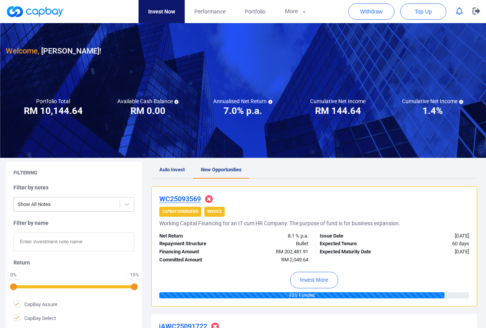
click at [461, 13] on icon "button" at bounding box center [459, 11] width 7 height 8
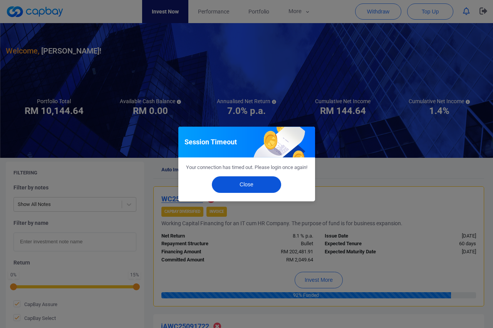
click at [259, 188] on button "Close" at bounding box center [246, 184] width 69 height 17
